Goal: Transaction & Acquisition: Purchase product/service

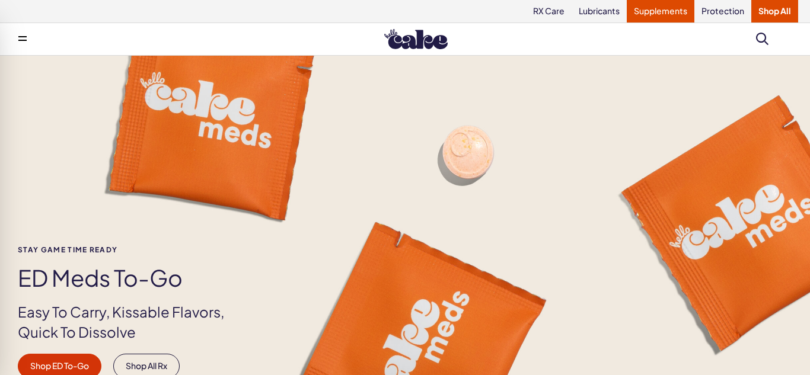
click at [651, 11] on link "Supplements" at bounding box center [661, 11] width 68 height 23
click at [598, 18] on link "Lubricants" at bounding box center [599, 11] width 55 height 23
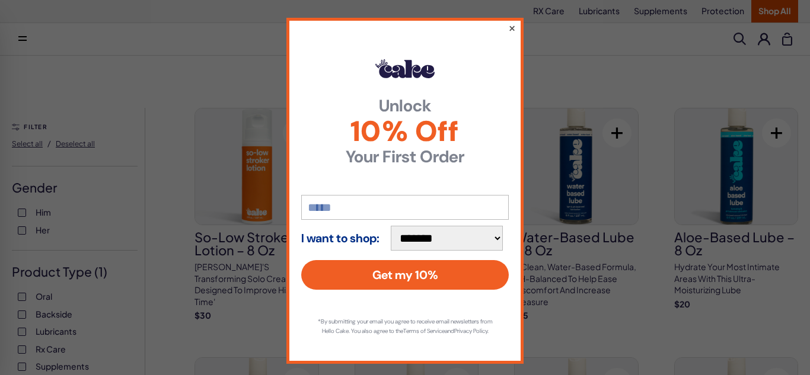
click at [512, 29] on button "×" at bounding box center [512, 28] width 8 height 14
